Goal: Information Seeking & Learning: Learn about a topic

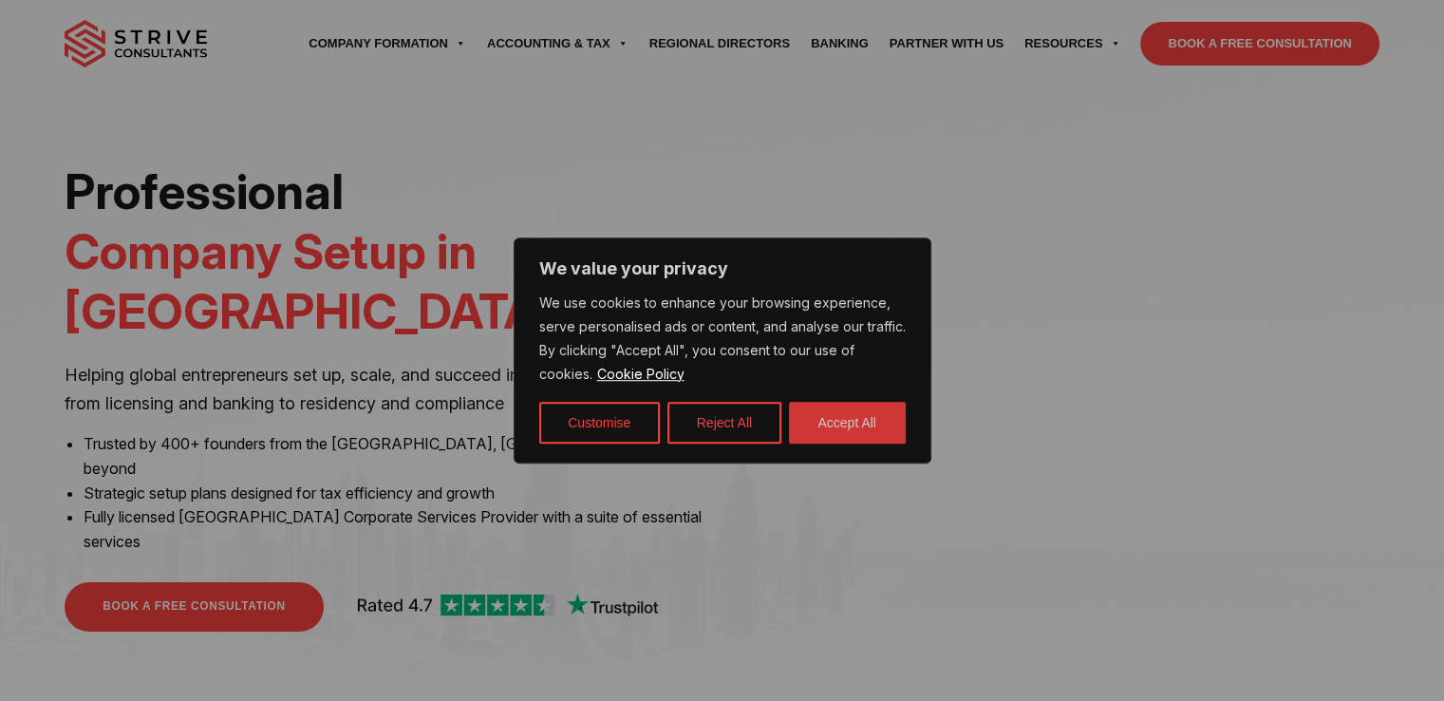
click at [890, 424] on button "Accept All" at bounding box center [847, 423] width 117 height 42
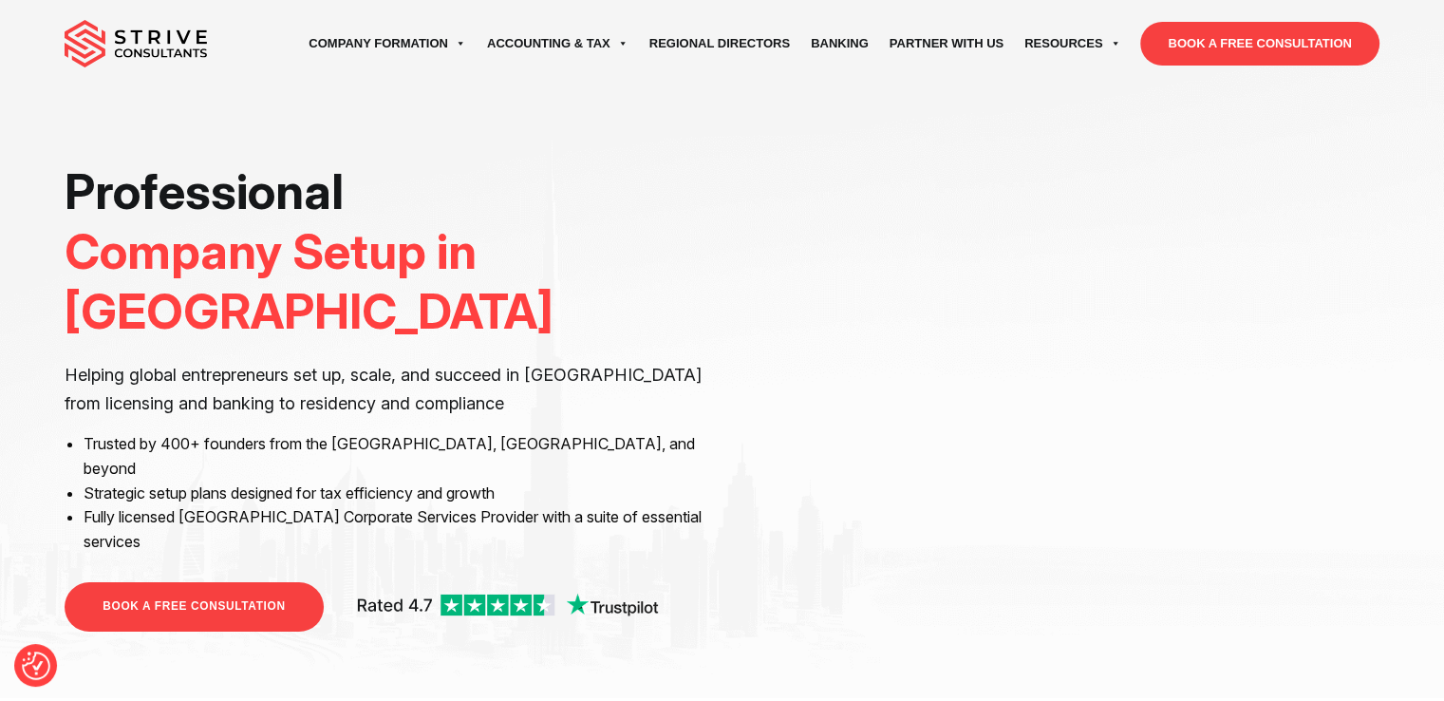
click at [1329, 580] on div "Professional Company Setup in Dubai Helping global entrepreneurs set up, scale,…" at bounding box center [722, 349] width 1444 height 698
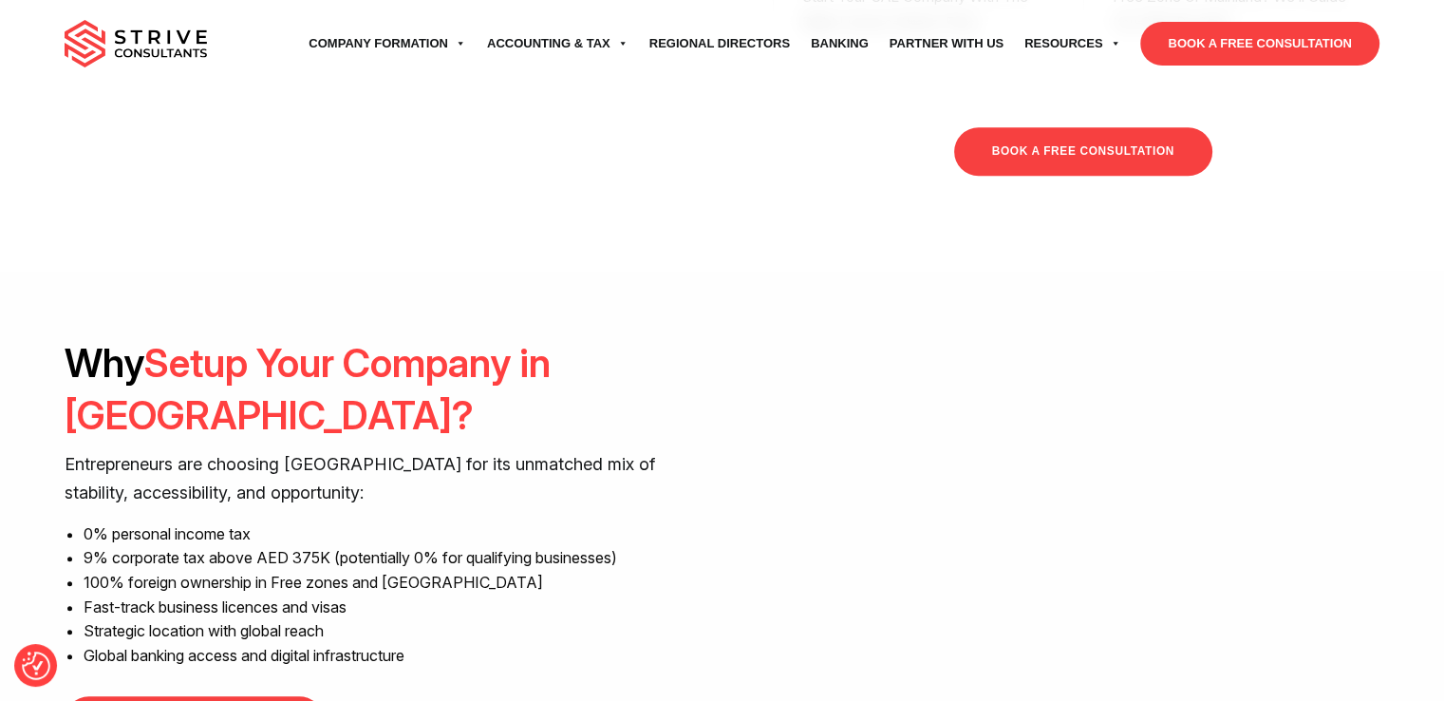
click at [1378, 433] on div "Why Setup Your Company in Dubai? Entrepreneurs are choosing Dubai for its unmat…" at bounding box center [721, 541] width 1343 height 408
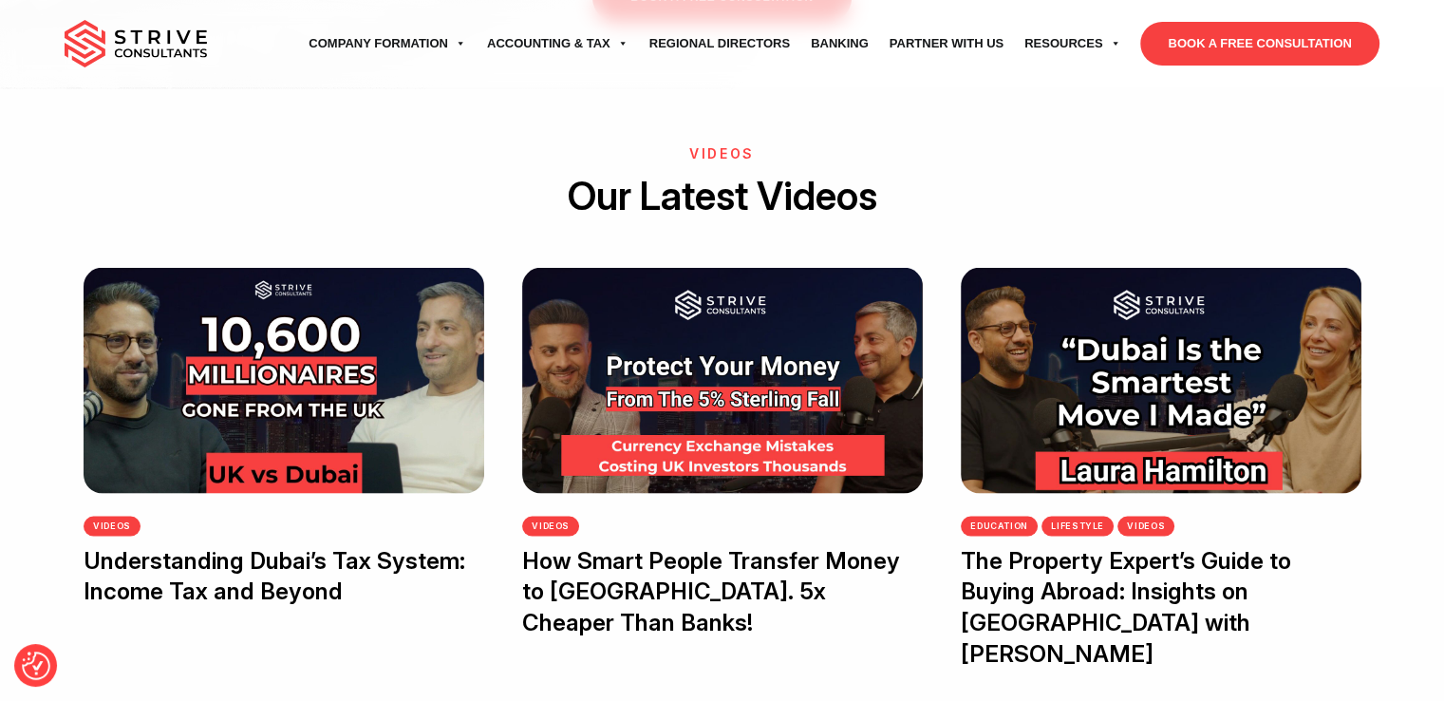
scroll to position [3523, 0]
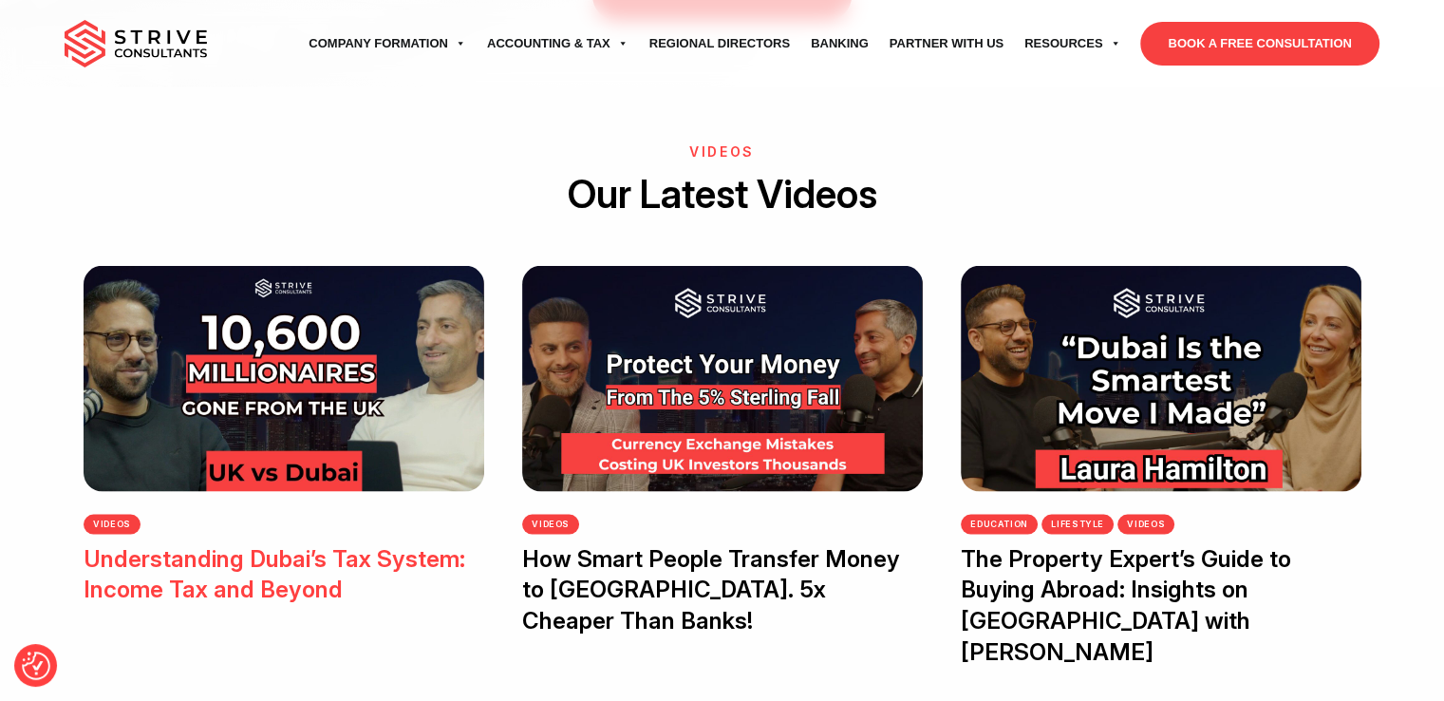
click at [235, 265] on img at bounding box center [284, 377] width 401 height 225
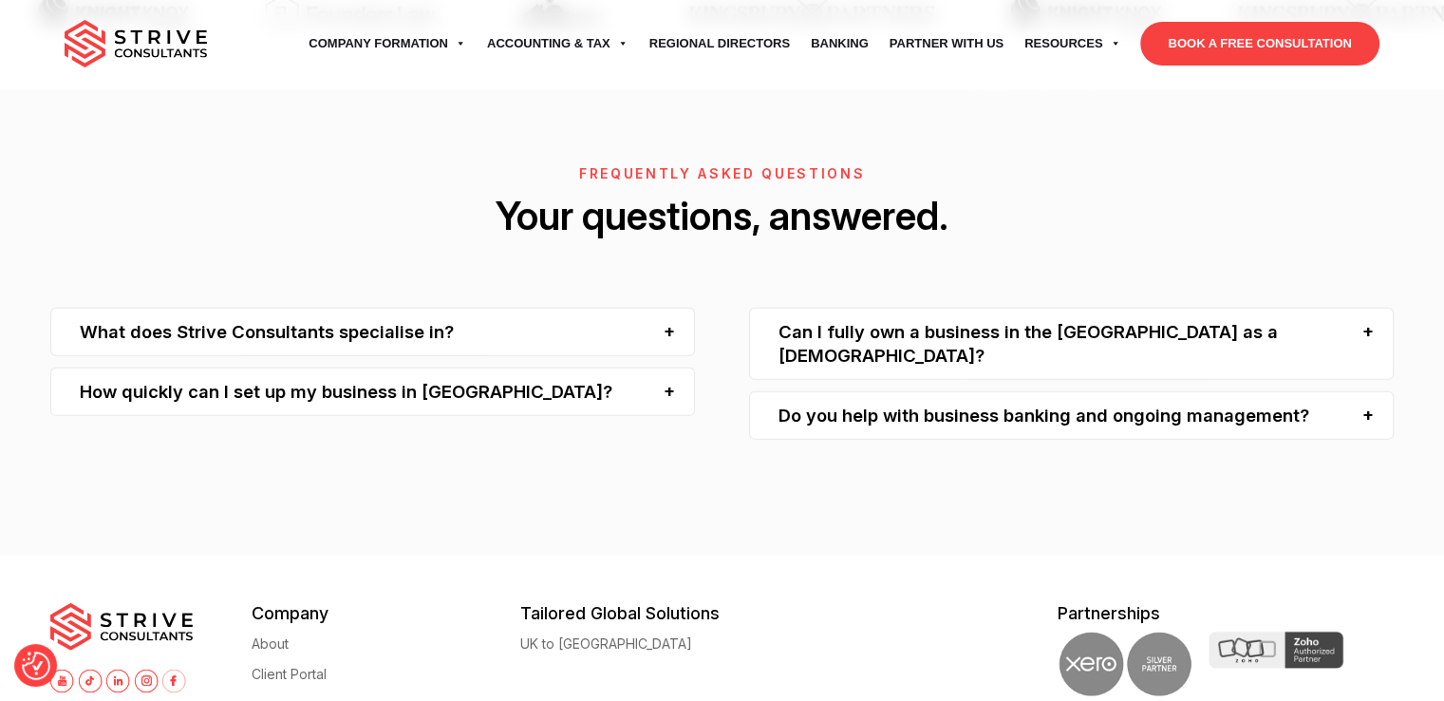
scroll to position [5678, 0]
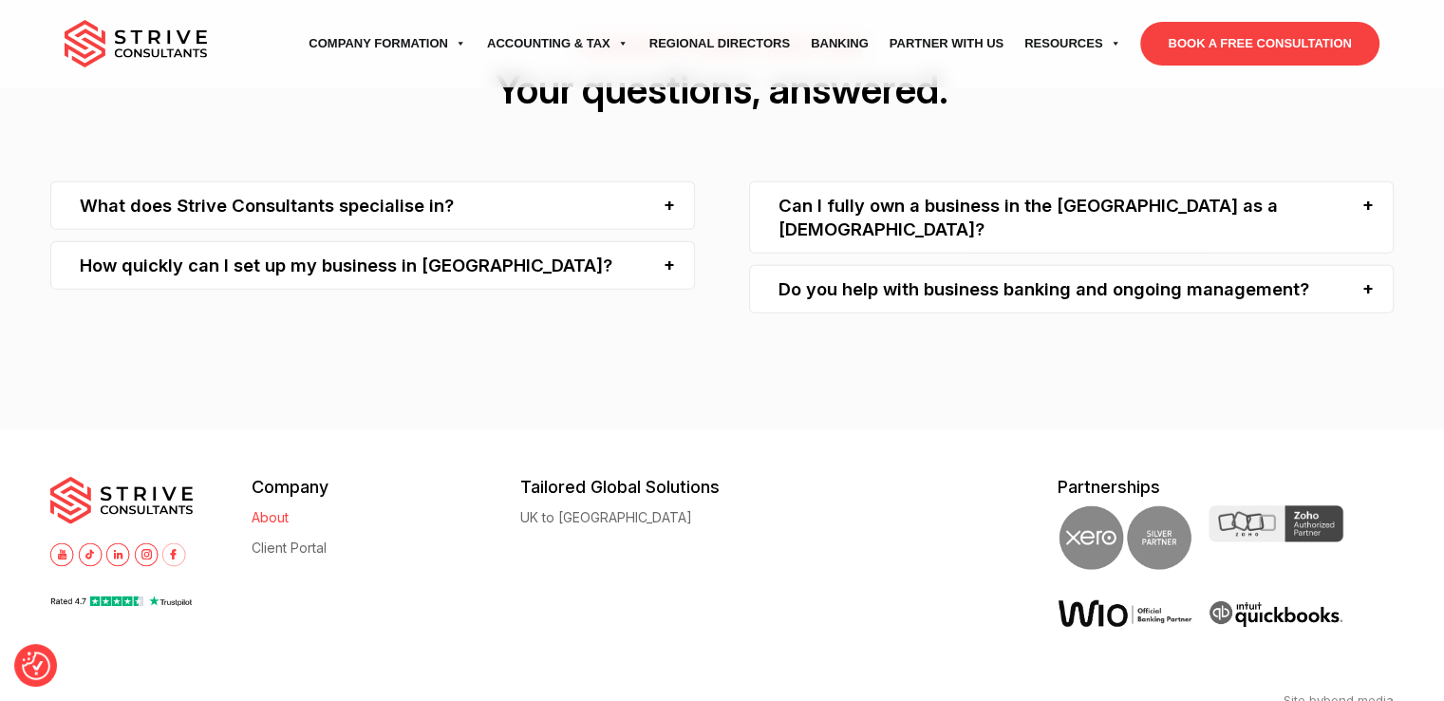
click at [272, 510] on link "About" at bounding box center [270, 517] width 37 height 14
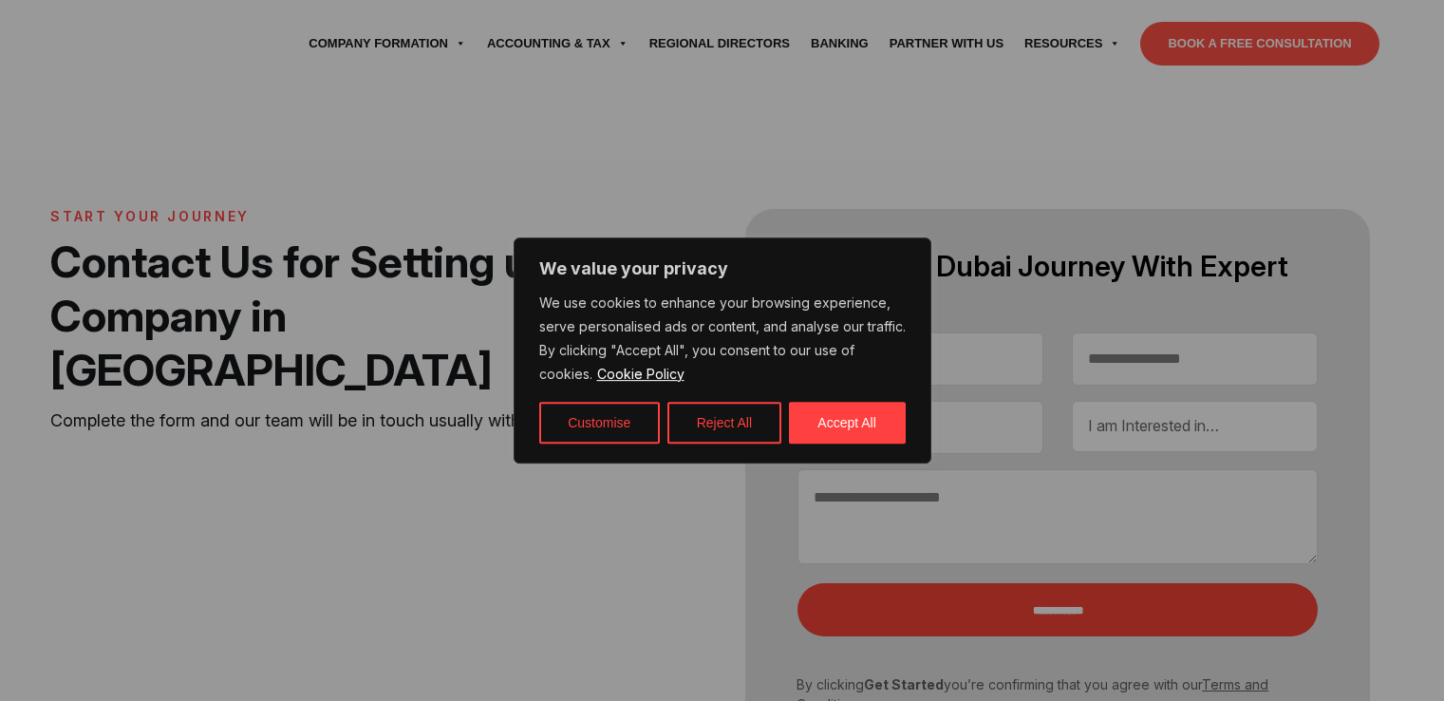
select select "Contact form"
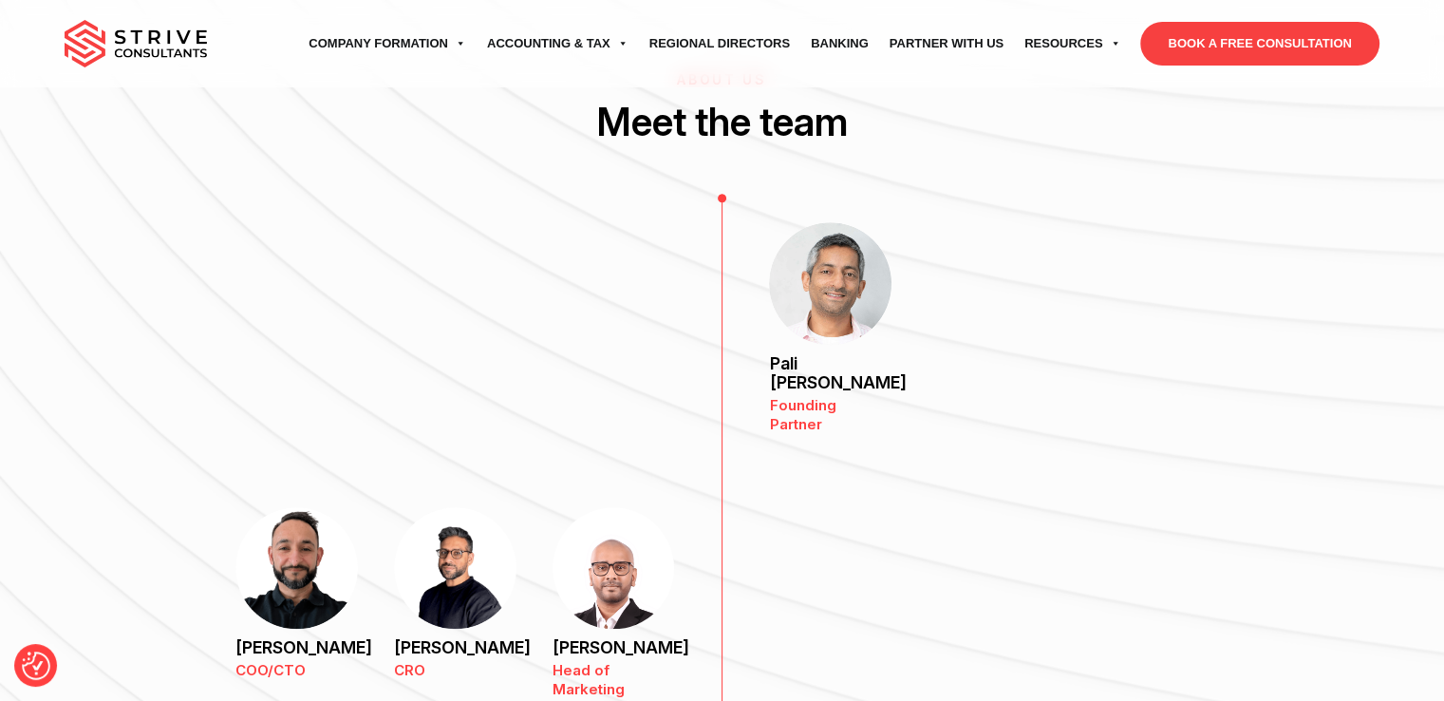
scroll to position [1277, 0]
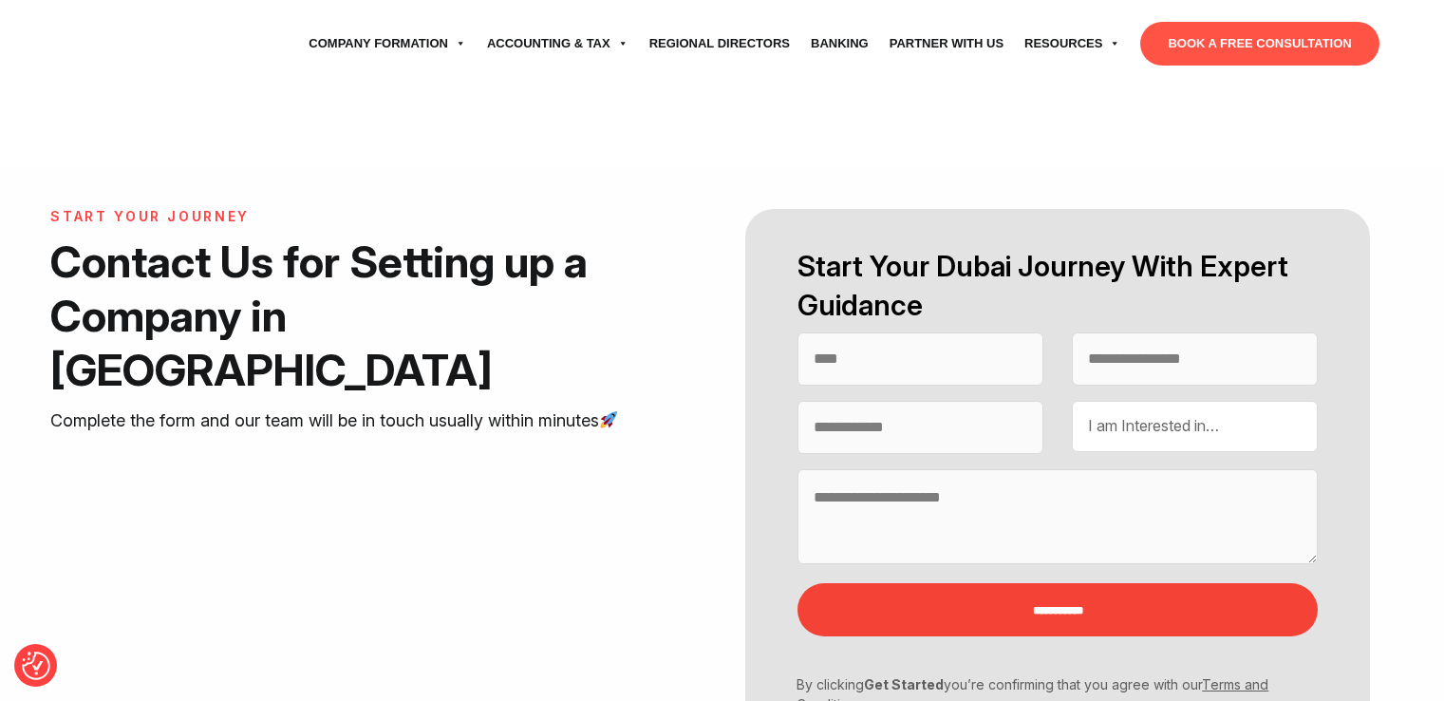
select select "Contact form"
